Goal: Use online tool/utility: Utilize a website feature to perform a specific function

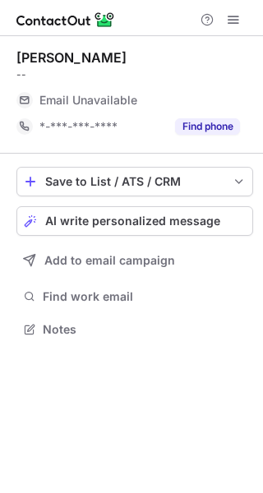
scroll to position [318, 263]
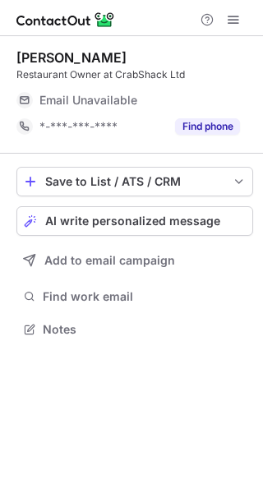
scroll to position [318, 263]
